Goal: Transaction & Acquisition: Subscribe to service/newsletter

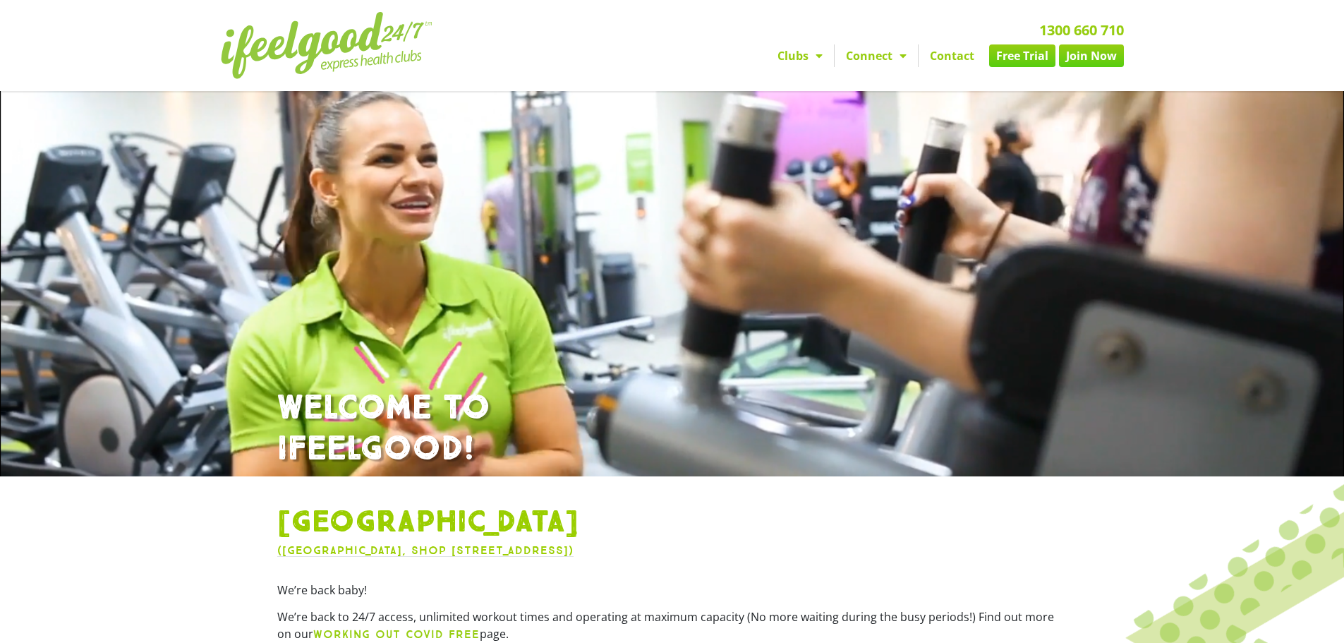
click at [807, 57] on link "Clubs" at bounding box center [800, 55] width 68 height 23
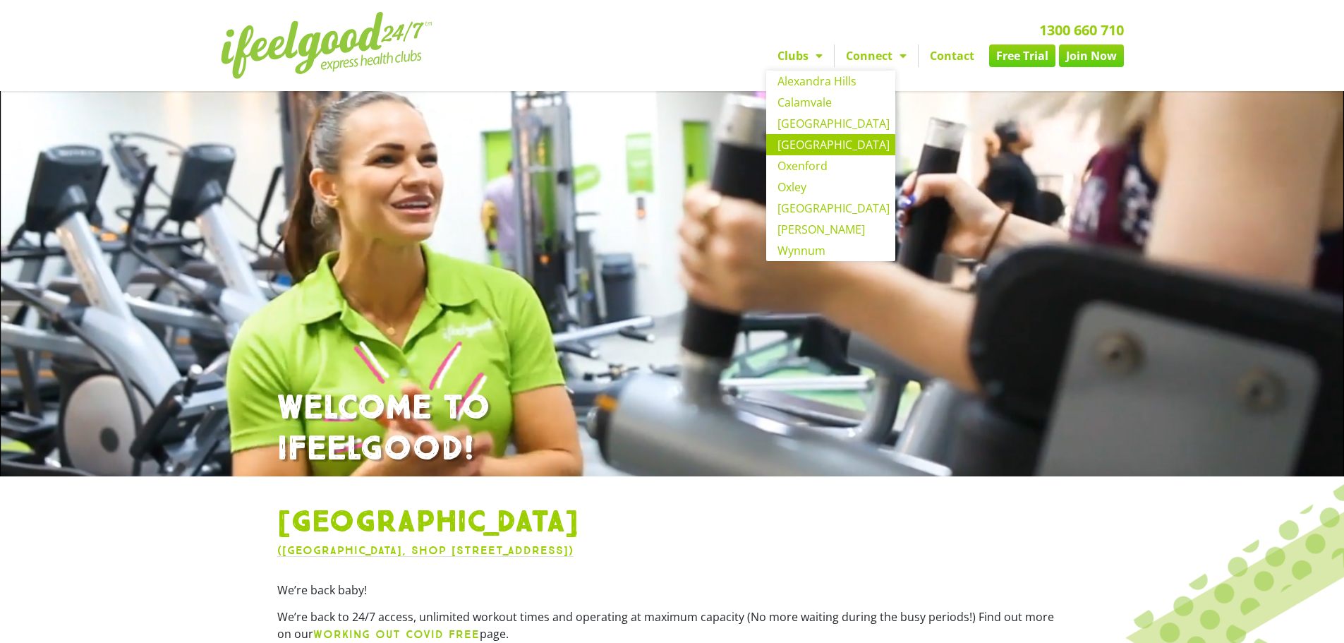
click at [829, 142] on link "[GEOGRAPHIC_DATA]" at bounding box center [830, 144] width 129 height 21
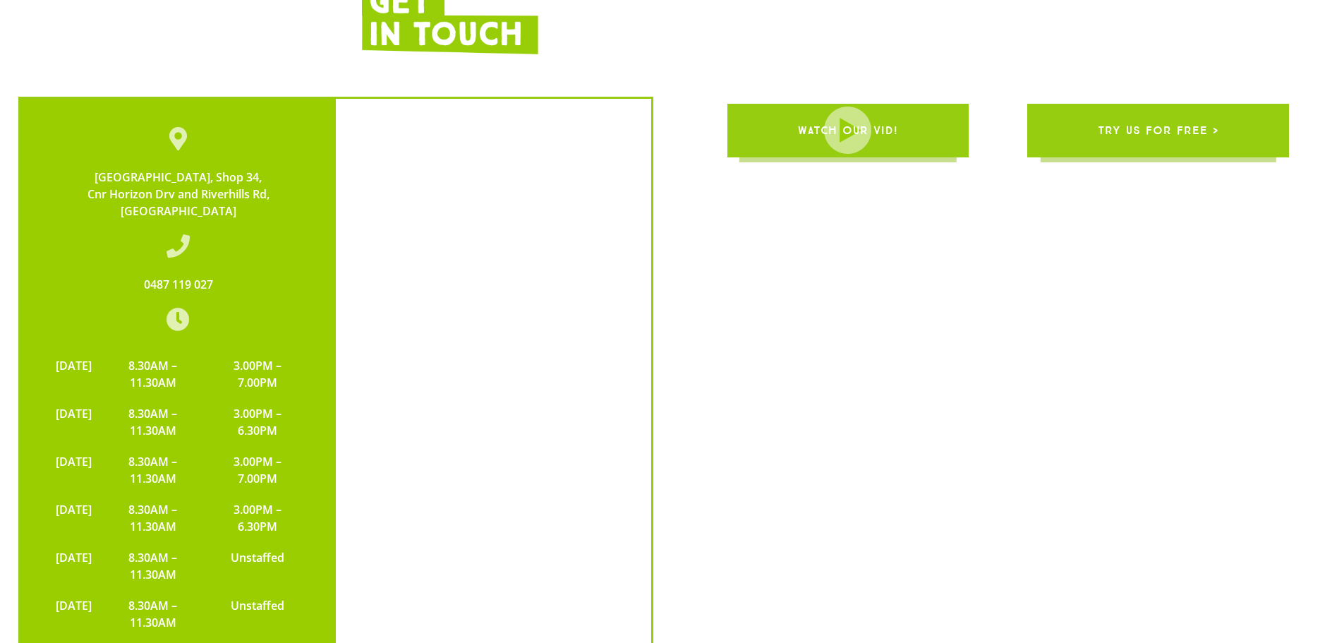
scroll to position [2751, 0]
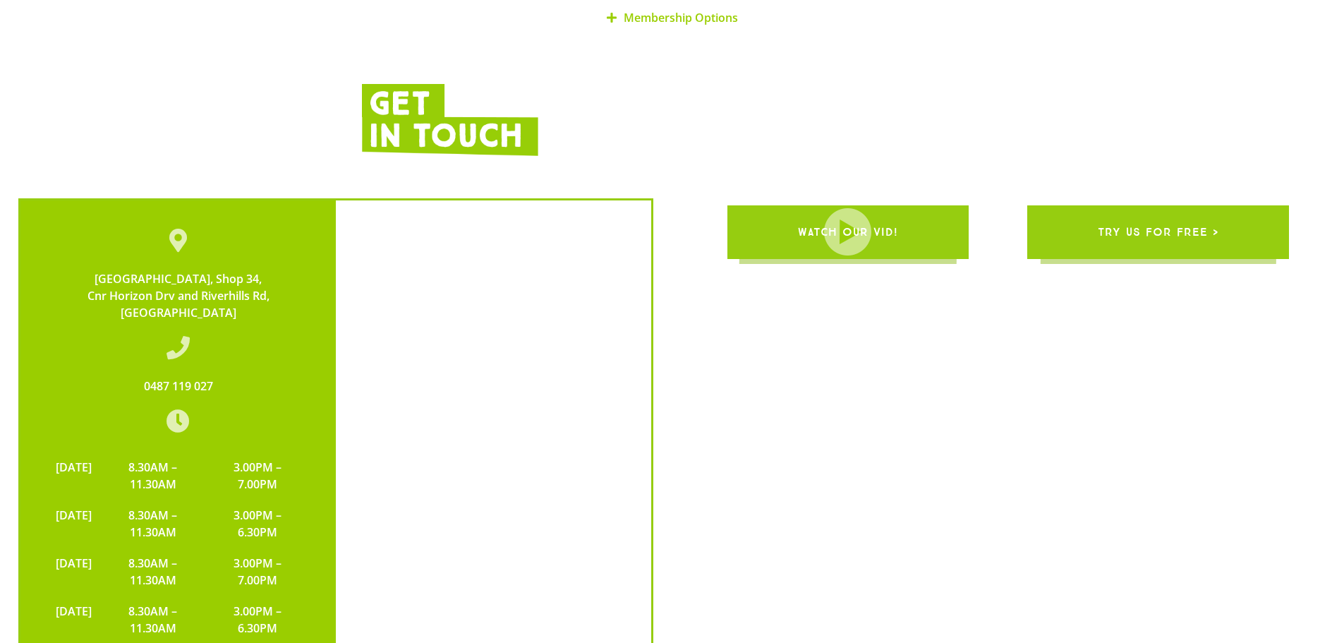
click at [1135, 212] on span "try us for free >" at bounding box center [1157, 231] width 121 height 39
